Goal: Task Accomplishment & Management: Complete application form

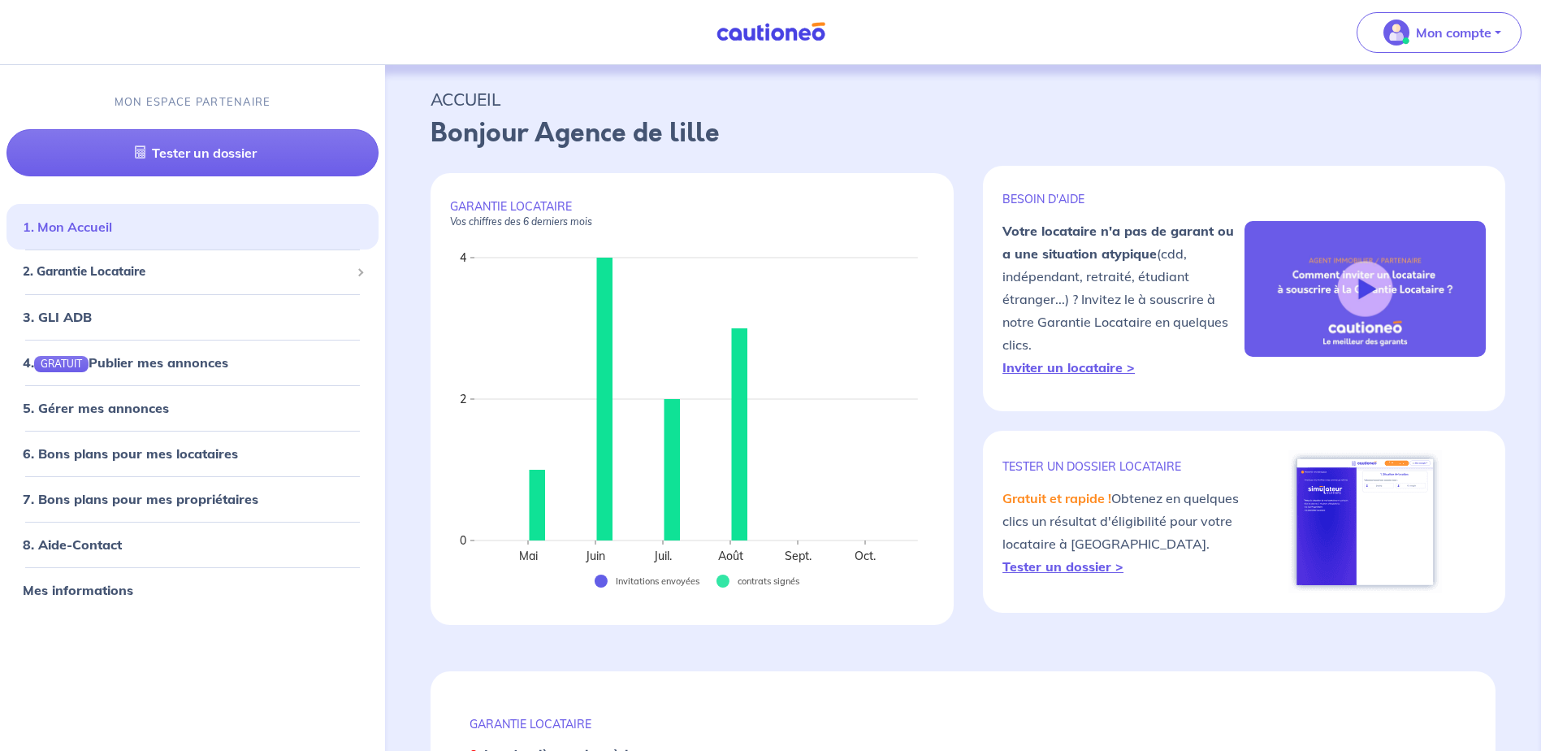
click at [112, 228] on link "1. Mon Accueil" at bounding box center [67, 227] width 89 height 16
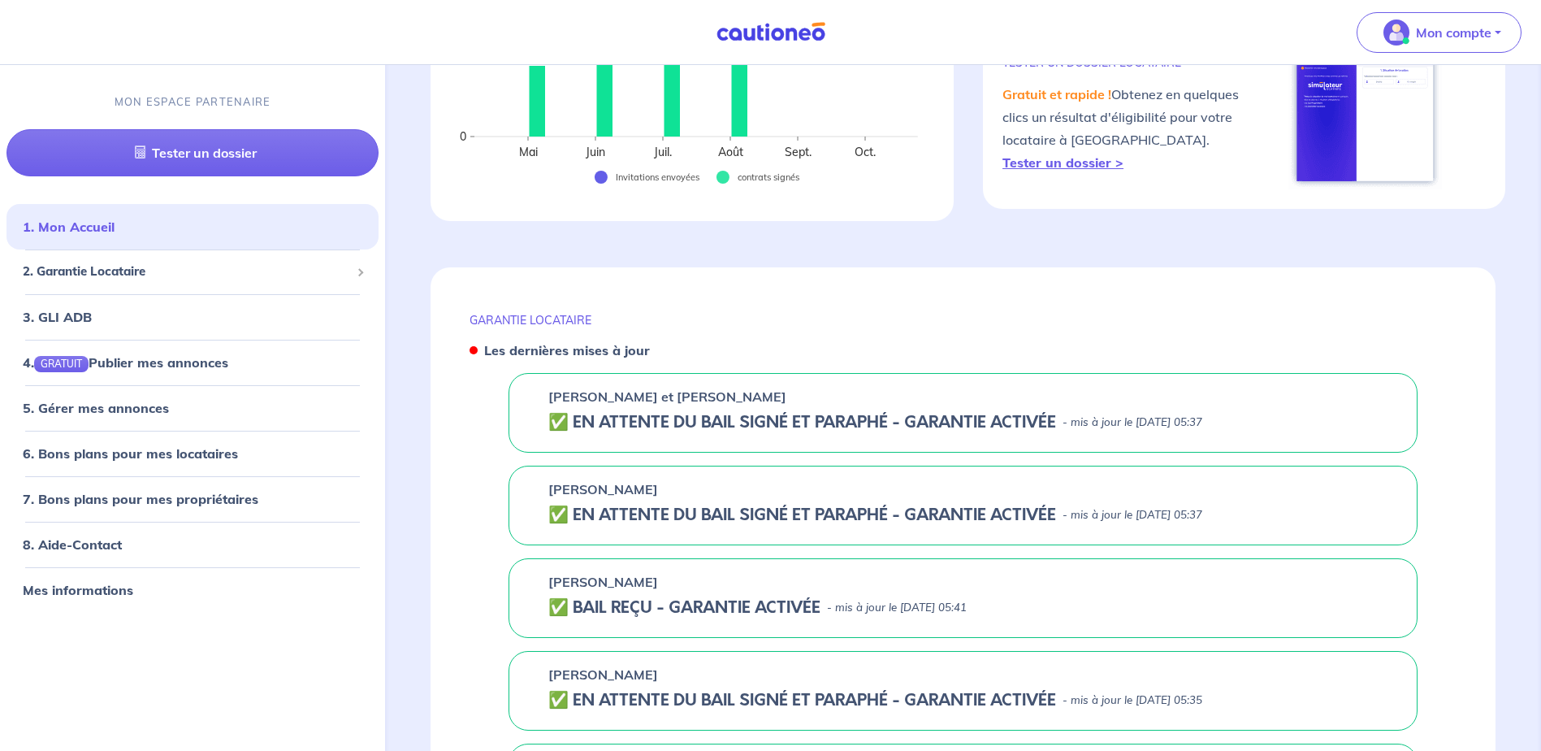
scroll to position [487, 0]
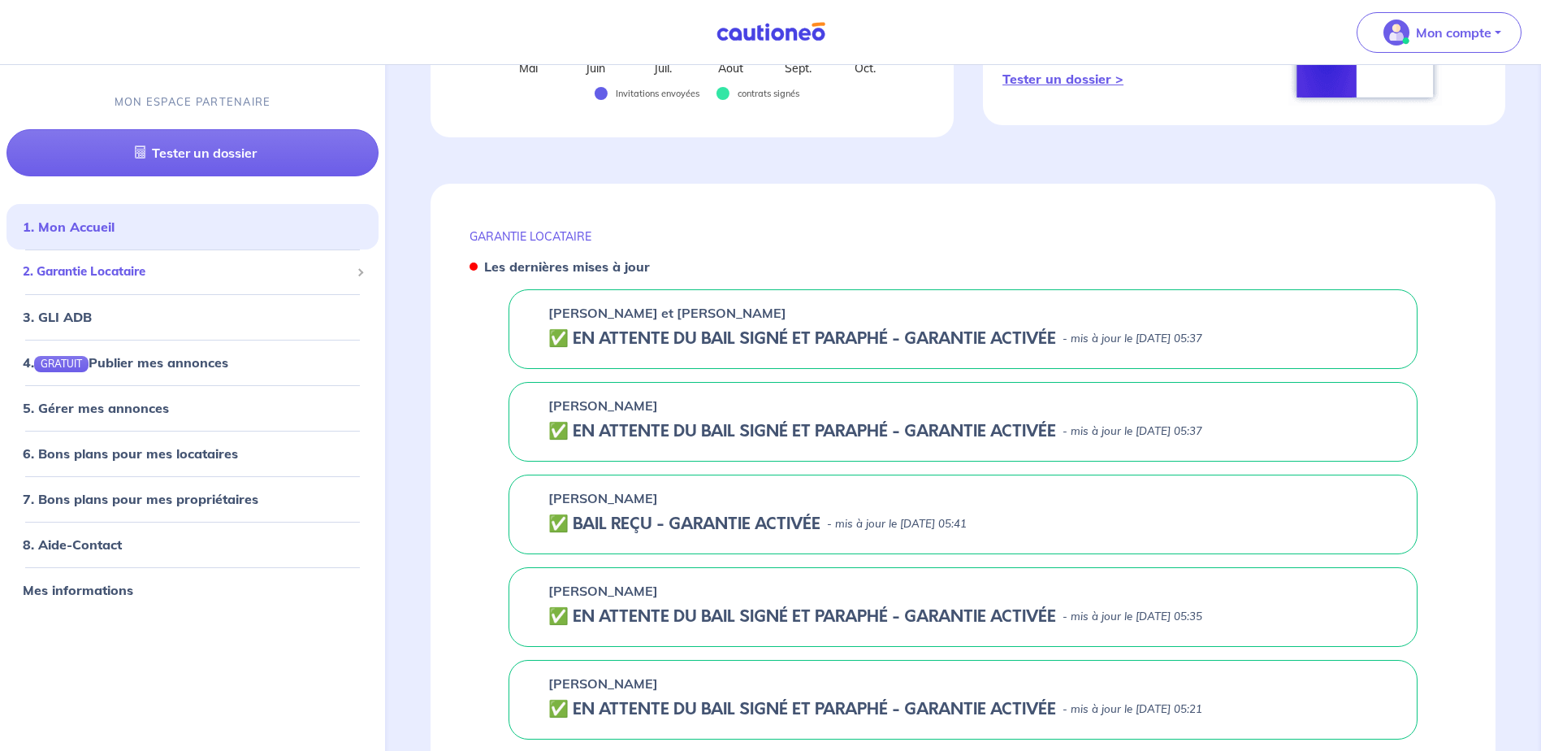
click at [146, 275] on span "2. Garantie Locataire" at bounding box center [186, 272] width 327 height 19
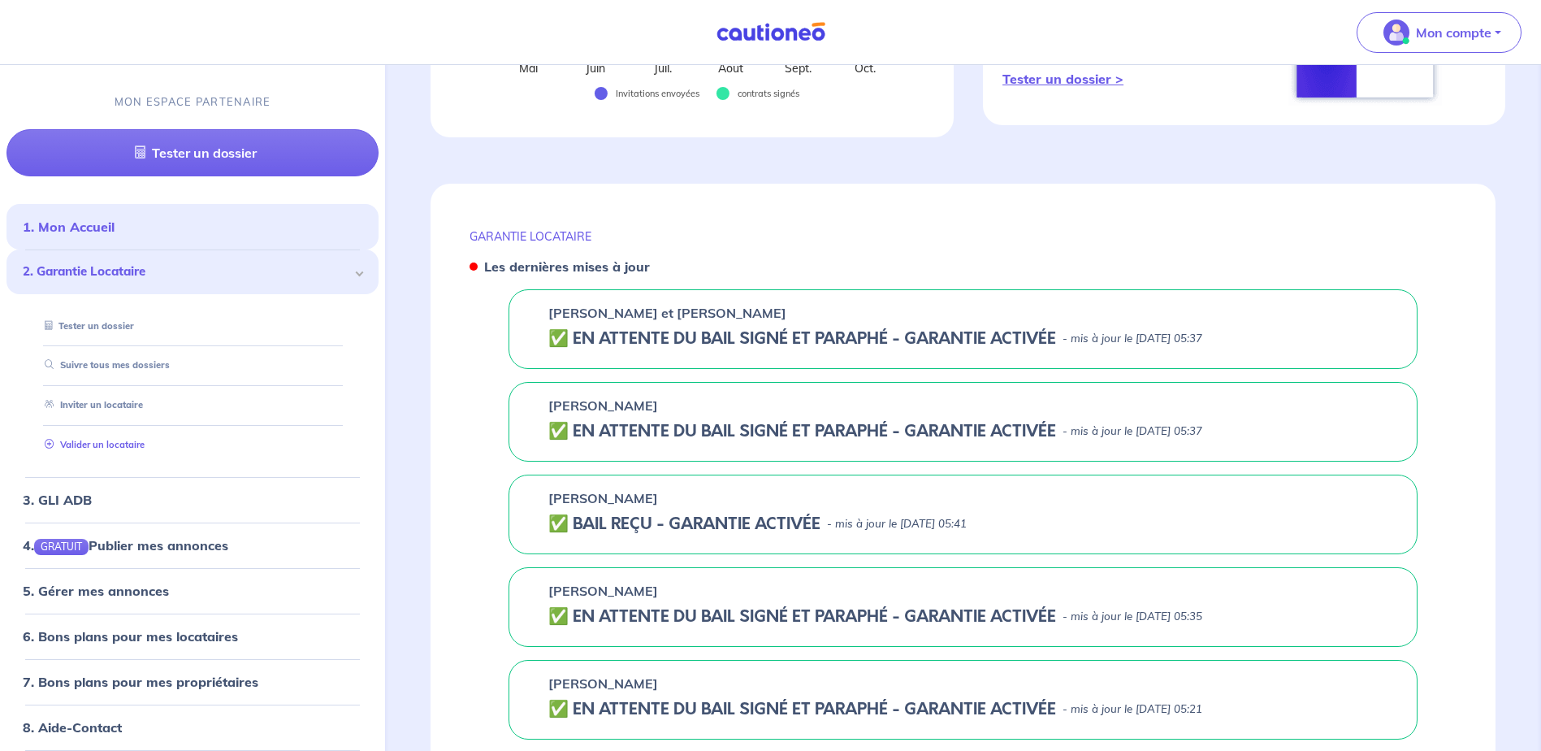
click at [93, 447] on link "Valider un locataire" at bounding box center [91, 444] width 106 height 11
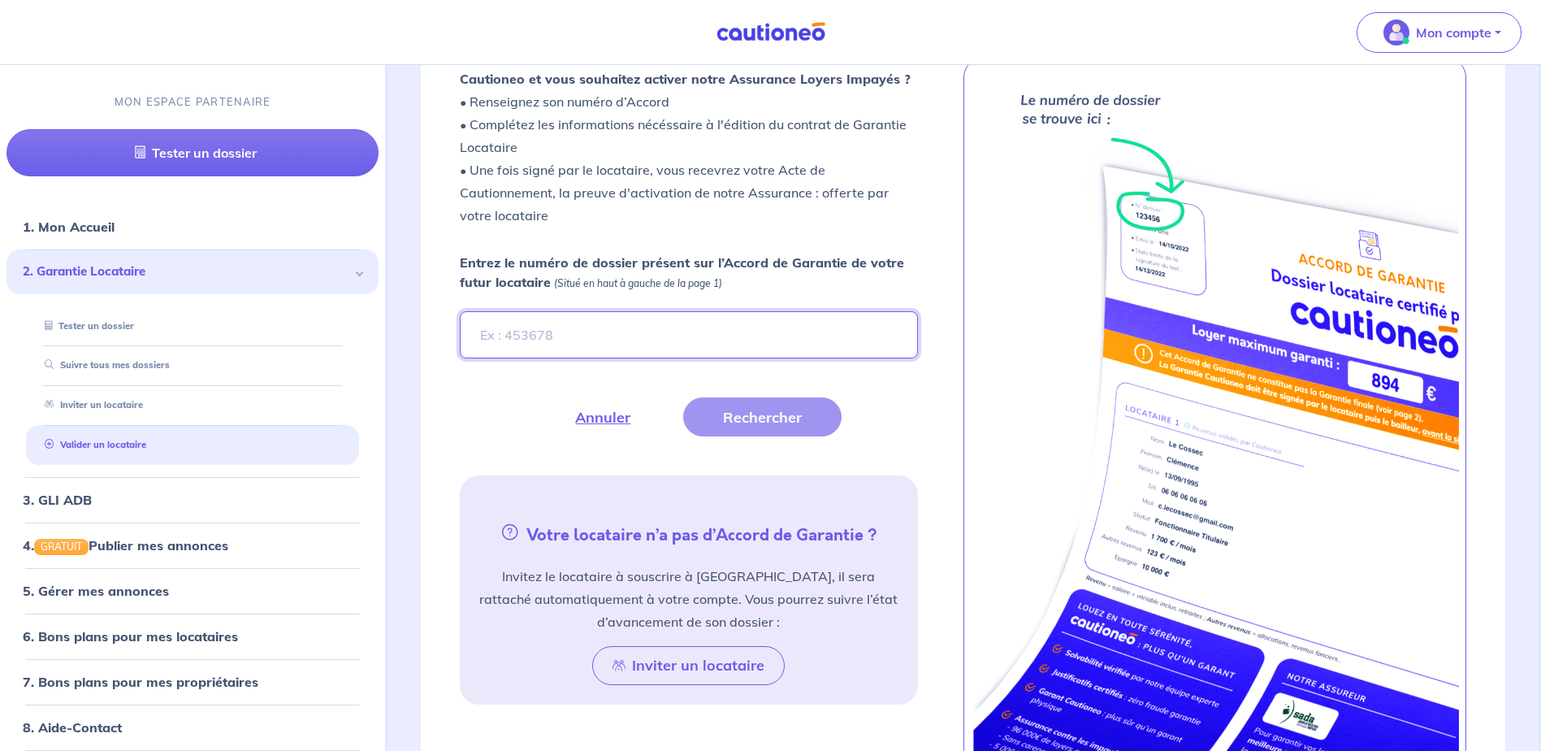
click at [565, 335] on input "Entrez le numéro de dossier présent sur l’Accord de Garantie de votre futur loc…" at bounding box center [688, 334] width 457 height 47
paste input "jlMNTE"
type input "jlMNTE"
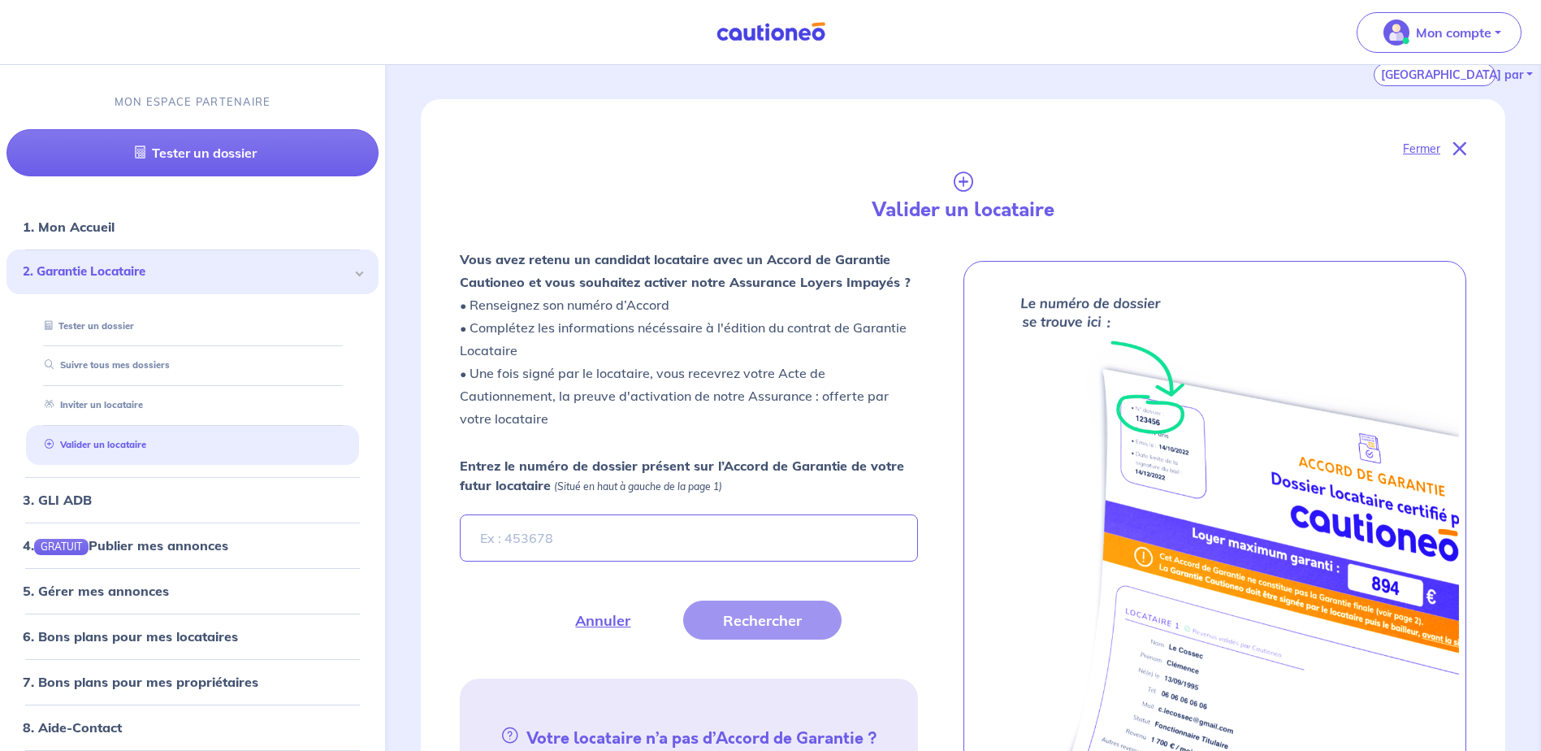
scroll to position [368, 0]
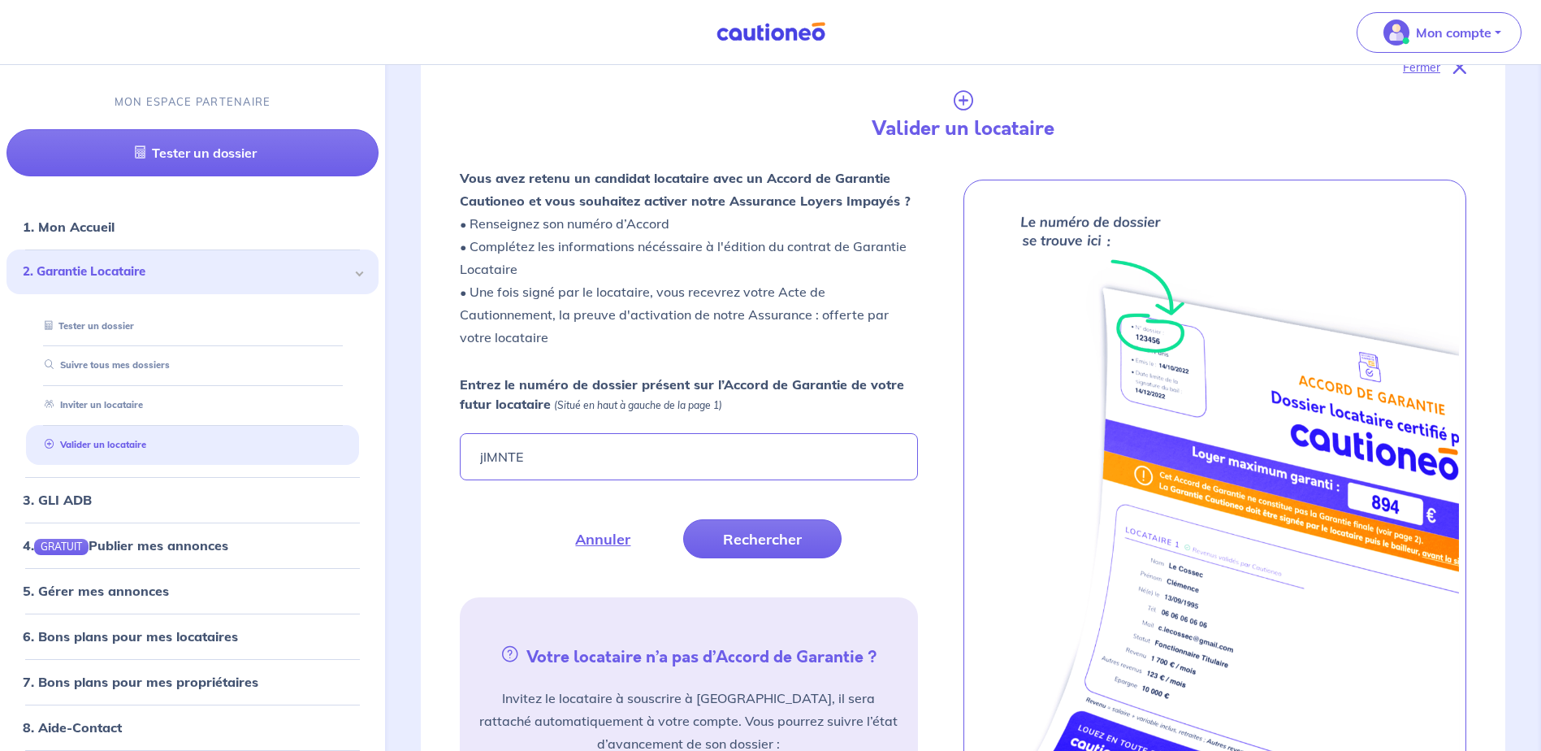
type input "jlMNTE"
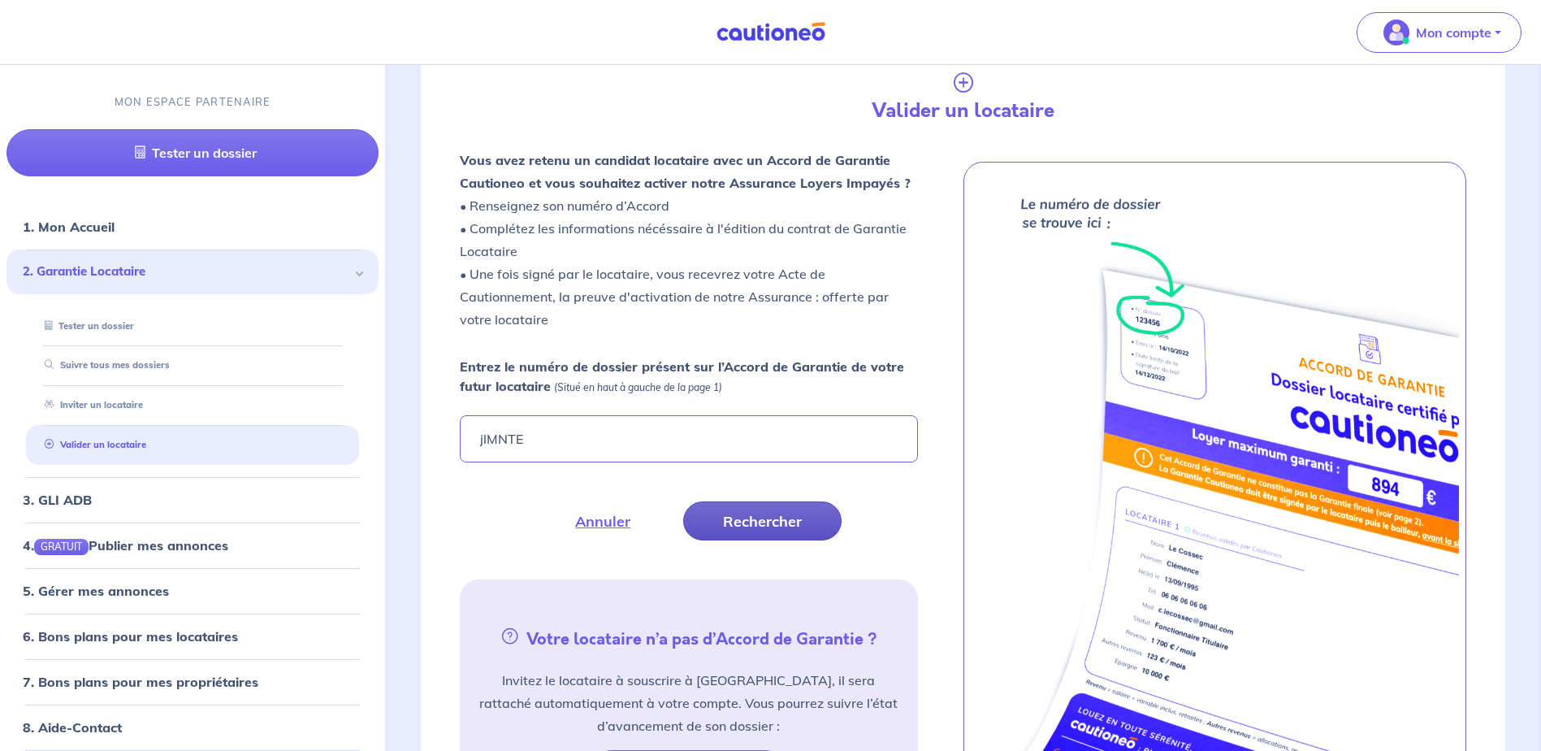
click at [732, 531] on button "Rechercher" at bounding box center [762, 520] width 158 height 39
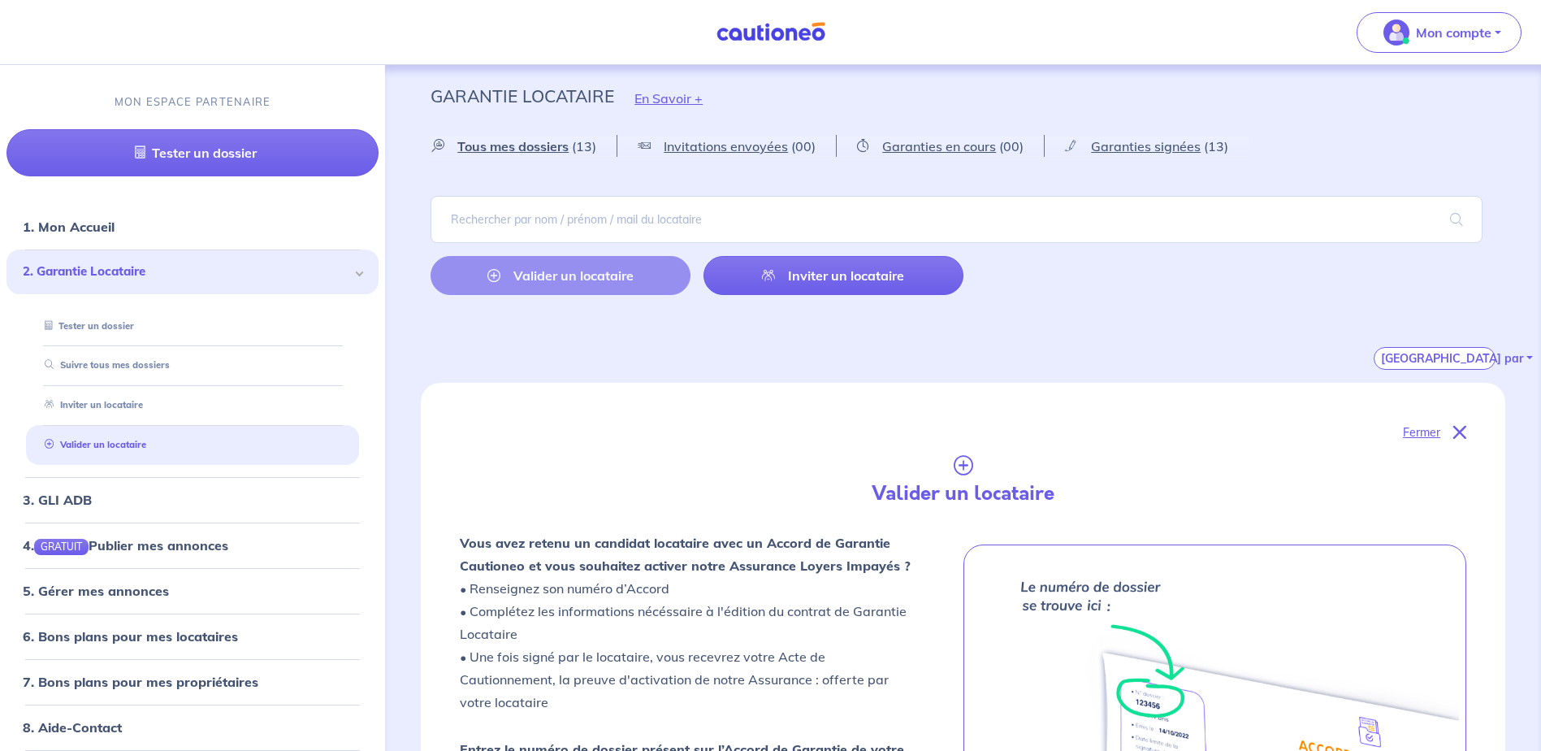
scroll to position [0, 0]
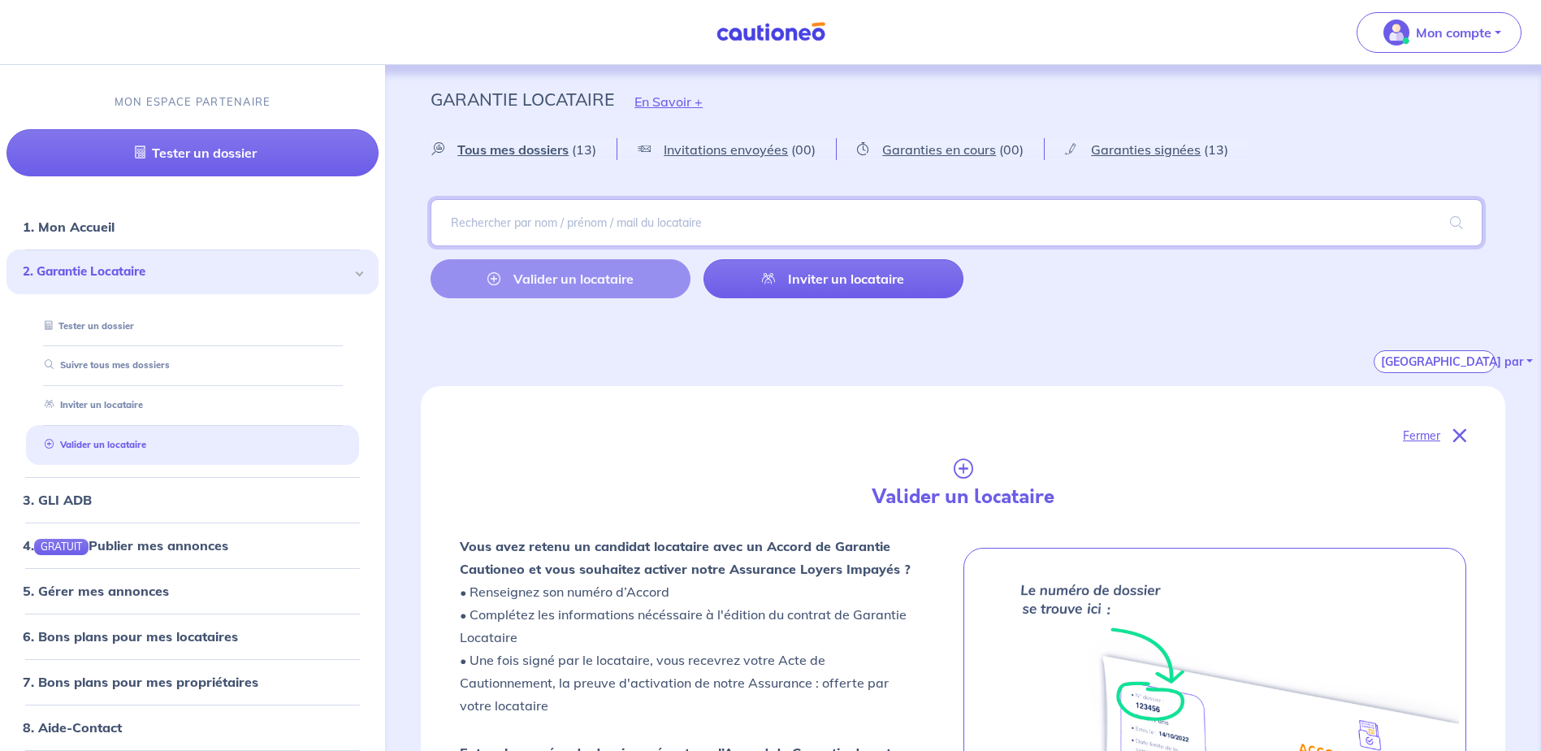
click at [649, 231] on input "search" at bounding box center [956, 222] width 1052 height 47
click at [540, 278] on div "Valider un locataire Inviter un locataire" at bounding box center [696, 278] width 532 height 39
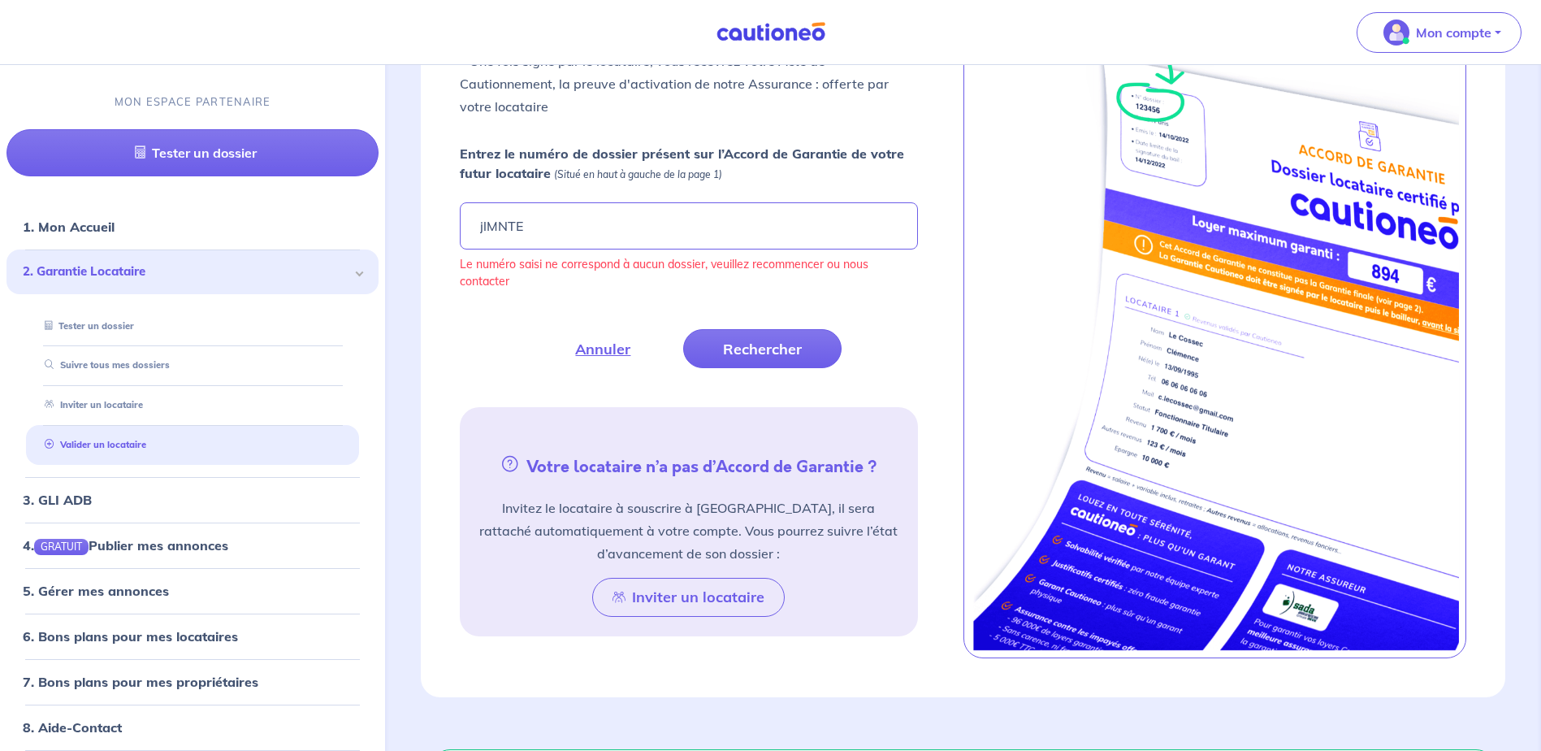
scroll to position [650, 0]
